Goal: Task Accomplishment & Management: Use online tool/utility

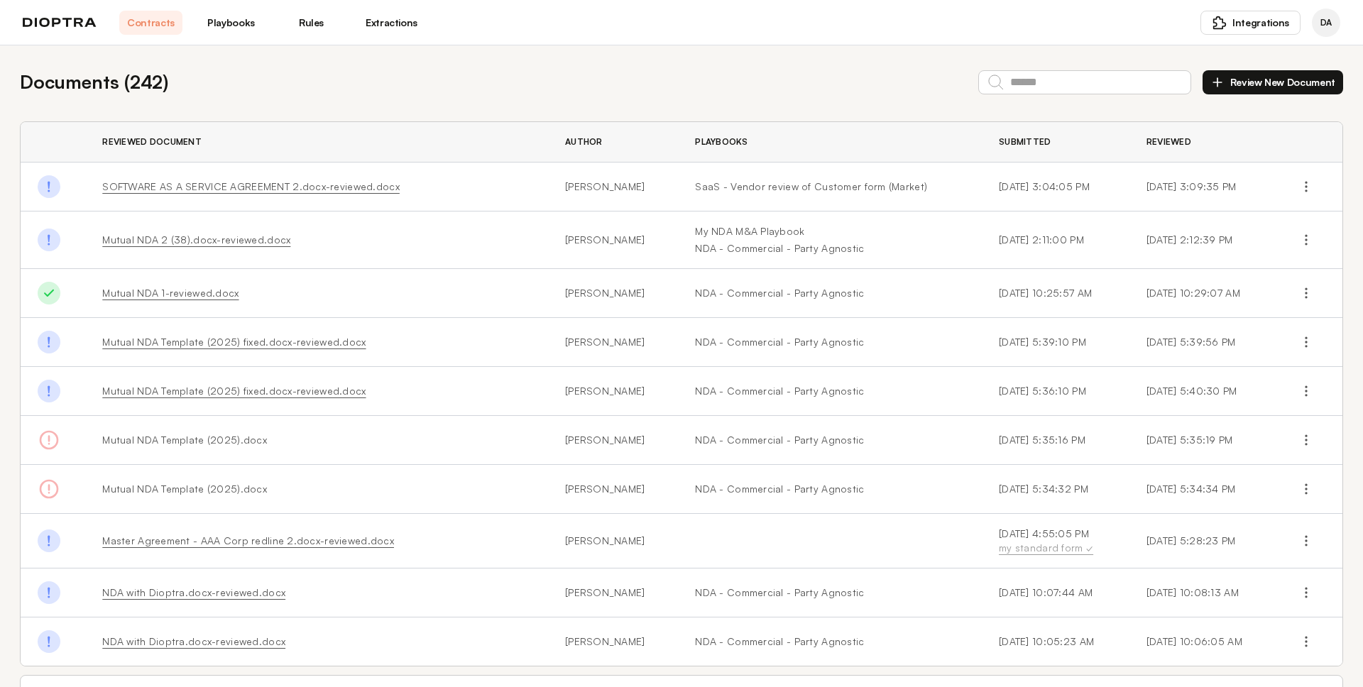
click at [250, 18] on link "Playbooks" at bounding box center [230, 23] width 63 height 24
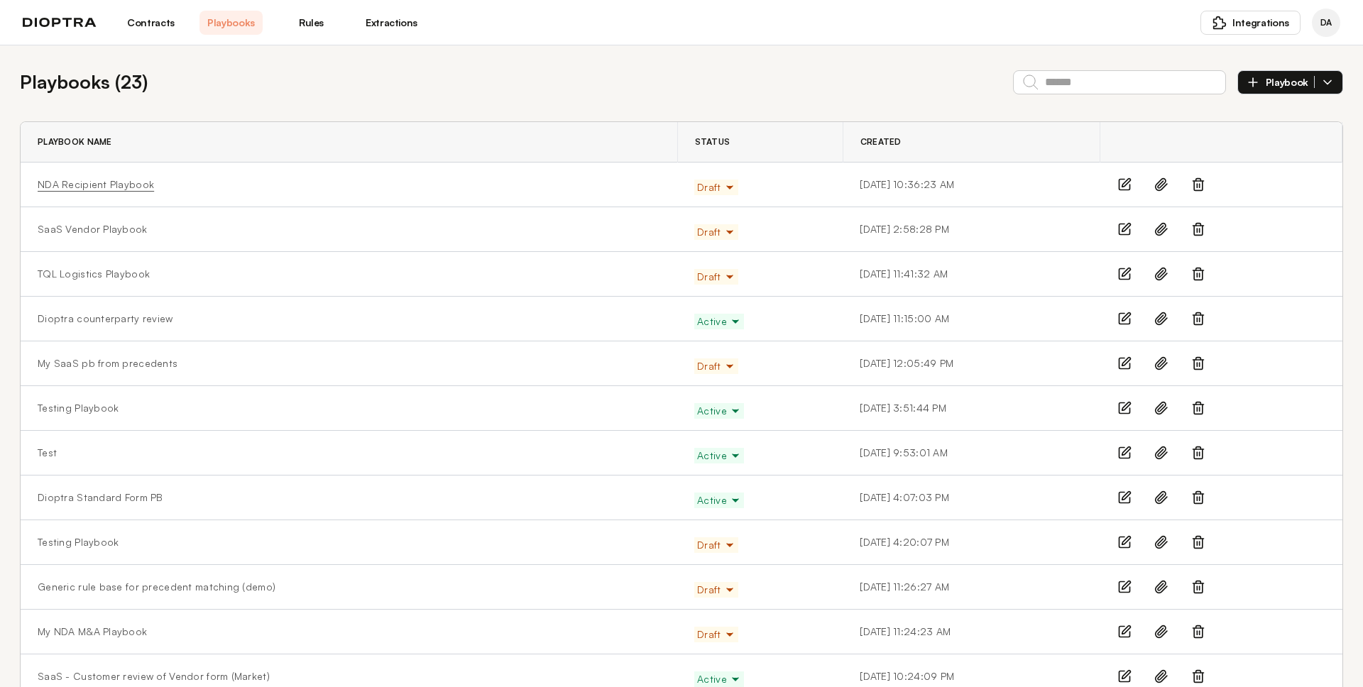
click at [99, 180] on link "NDA Recipient Playbook" at bounding box center [96, 184] width 116 height 14
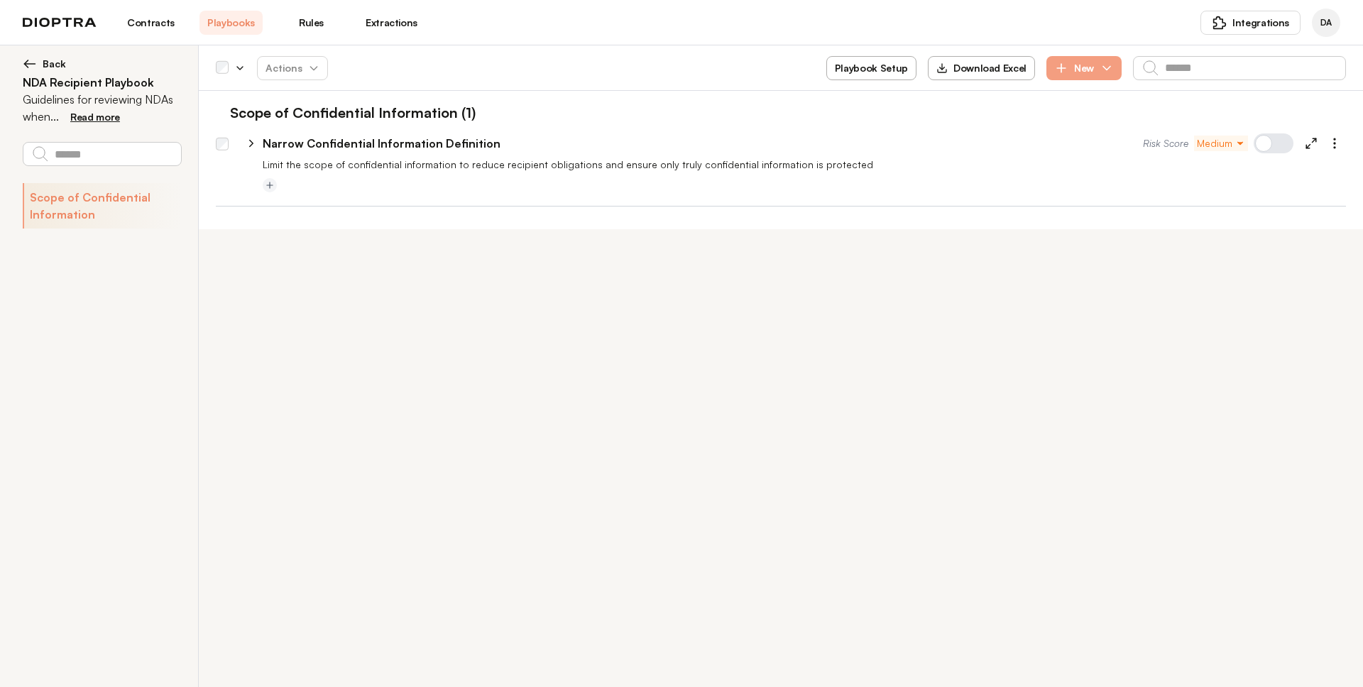
click at [871, 60] on button "Playbook Setup" at bounding box center [871, 68] width 90 height 24
select select "******"
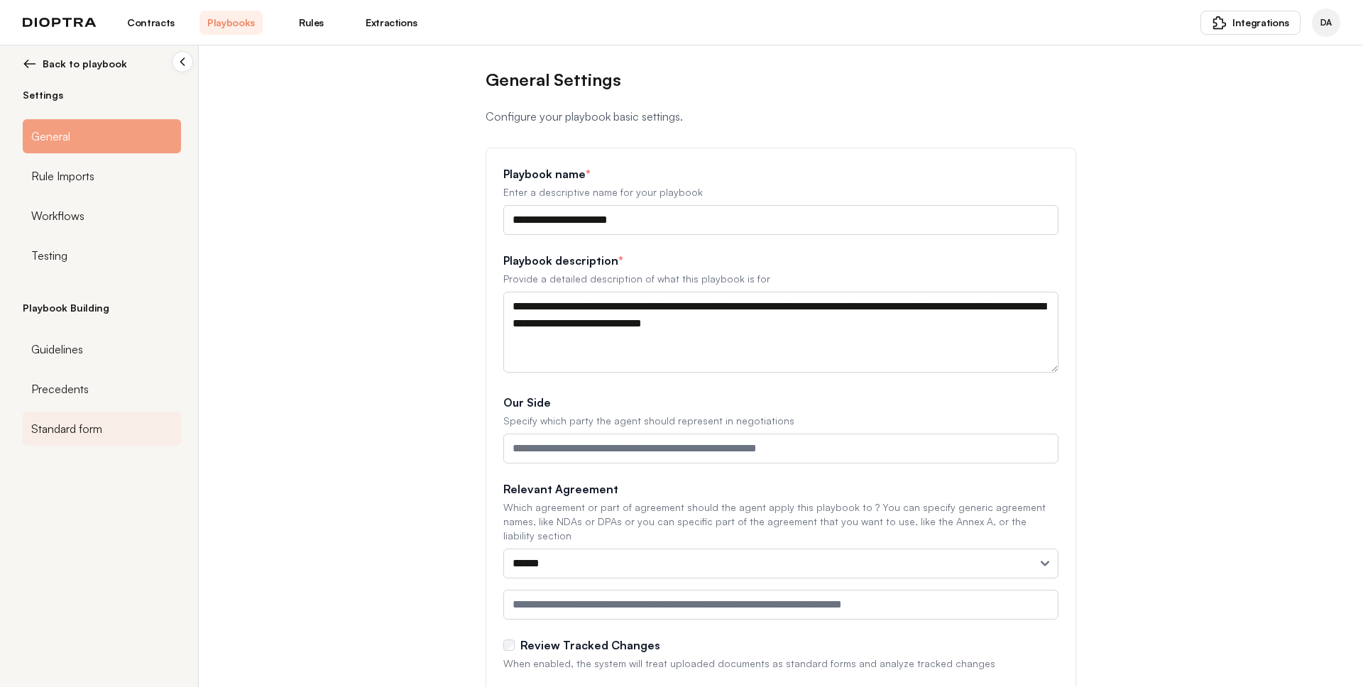
click at [62, 431] on span "Standard form" at bounding box center [66, 428] width 71 height 17
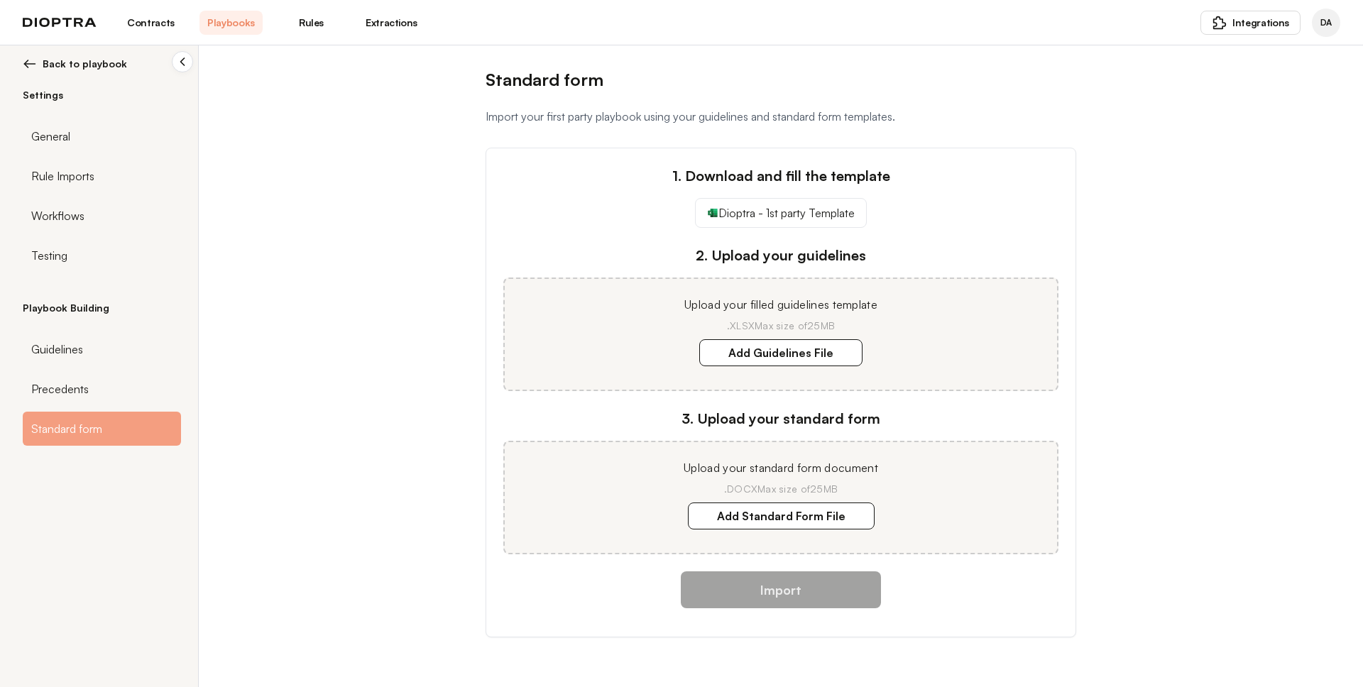
click at [78, 70] on span "Back to playbook" at bounding box center [85, 64] width 84 height 14
